Goal: Find specific page/section: Find specific page/section

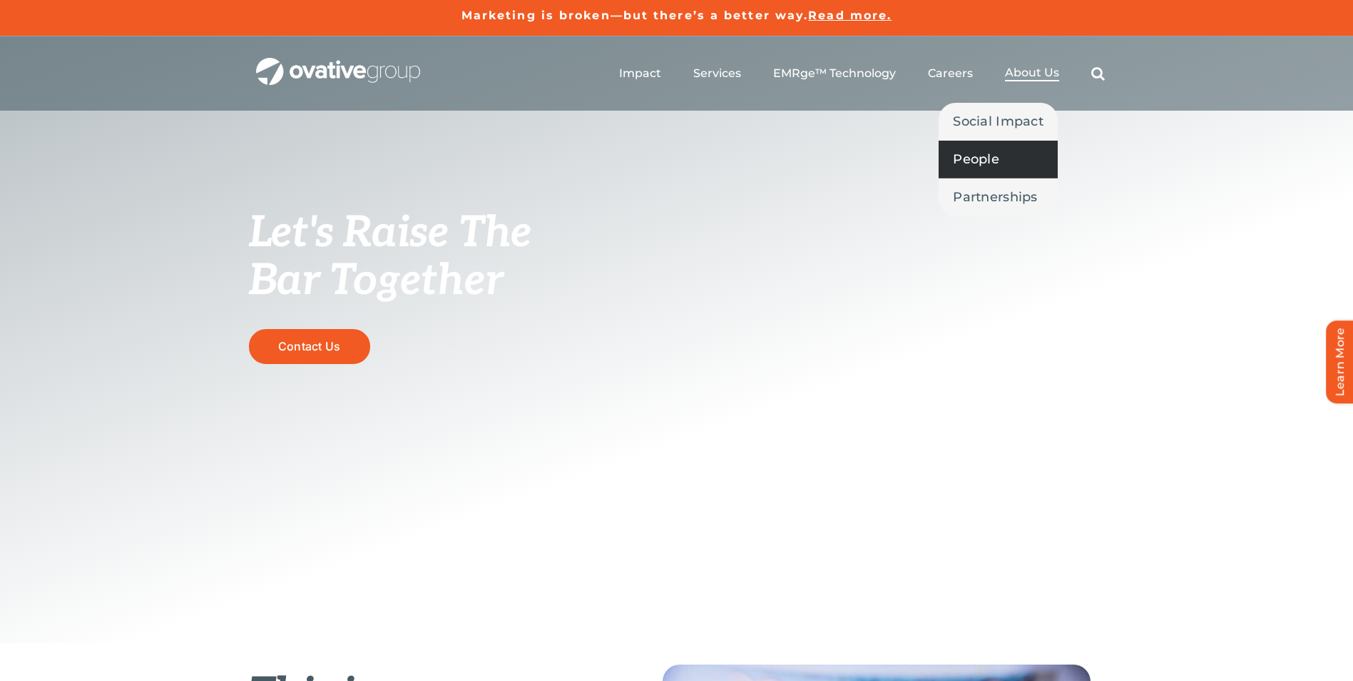
click at [982, 160] on span "People" at bounding box center [976, 159] width 46 height 20
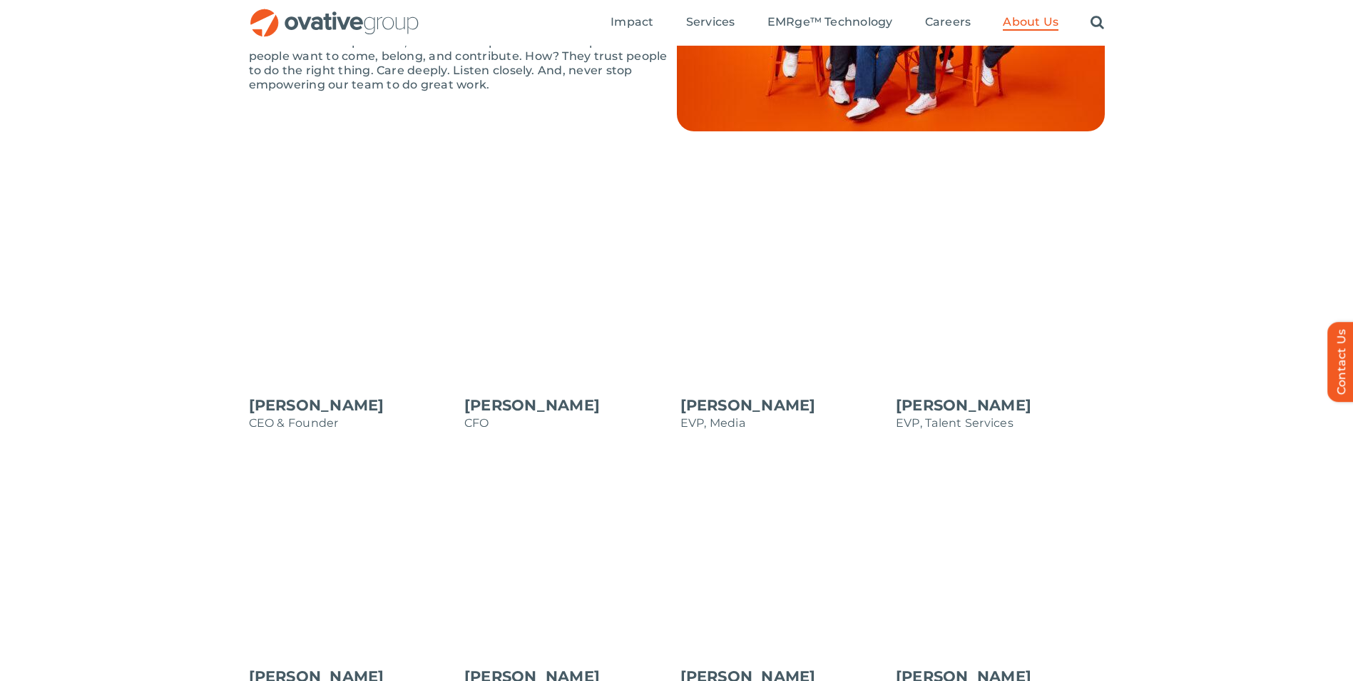
scroll to position [1046, 0]
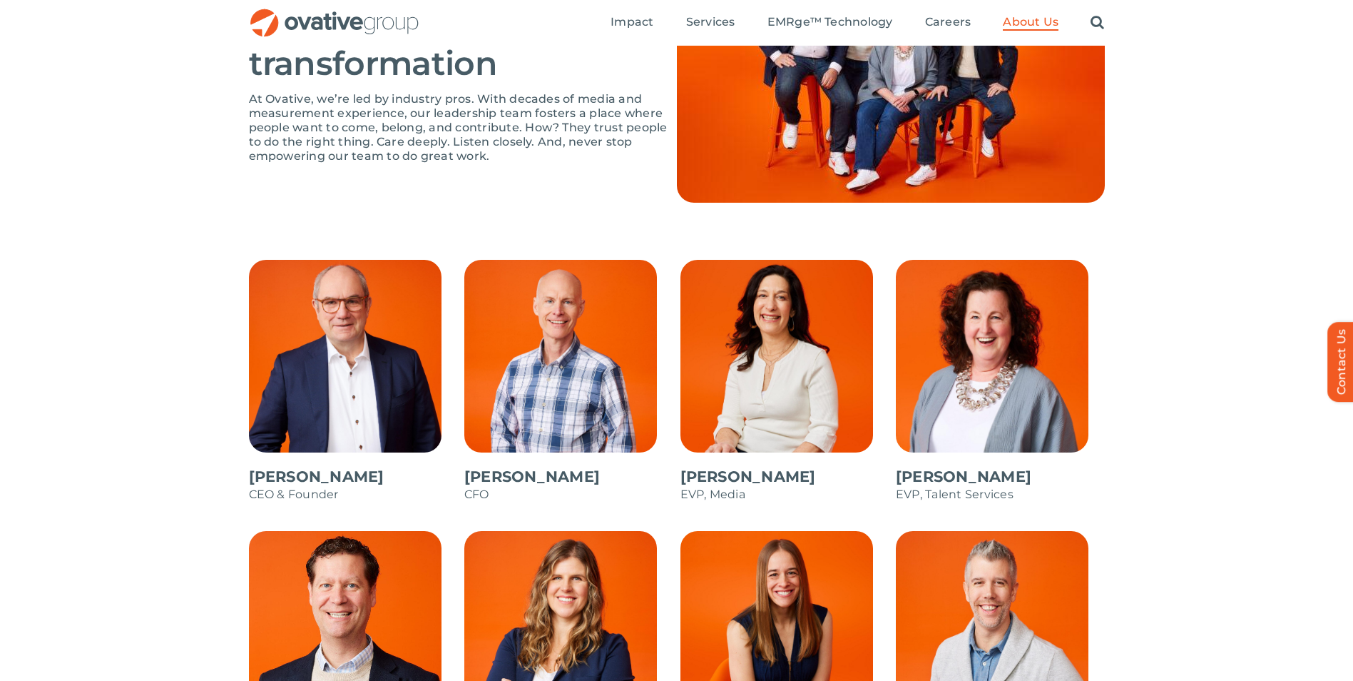
click at [295, 383] on span at bounding box center [353, 388] width 209 height 257
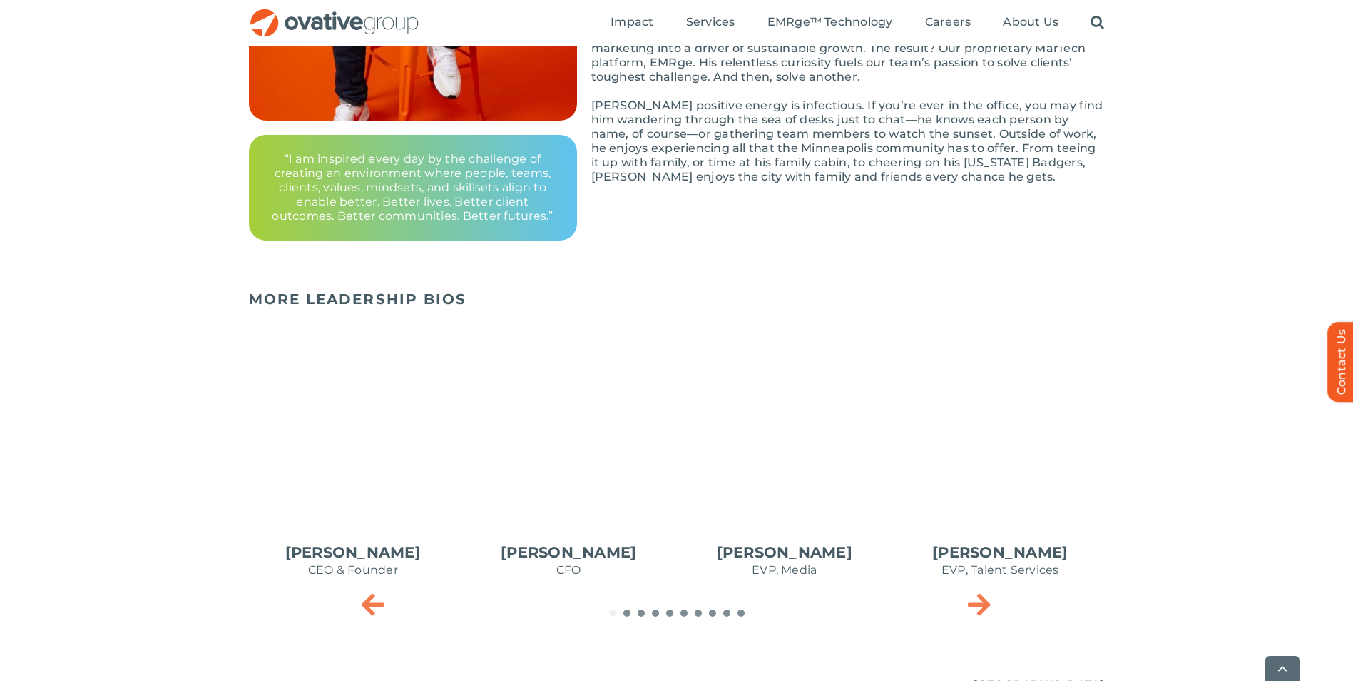
scroll to position [499, 0]
